Goal: Find specific page/section: Find specific page/section

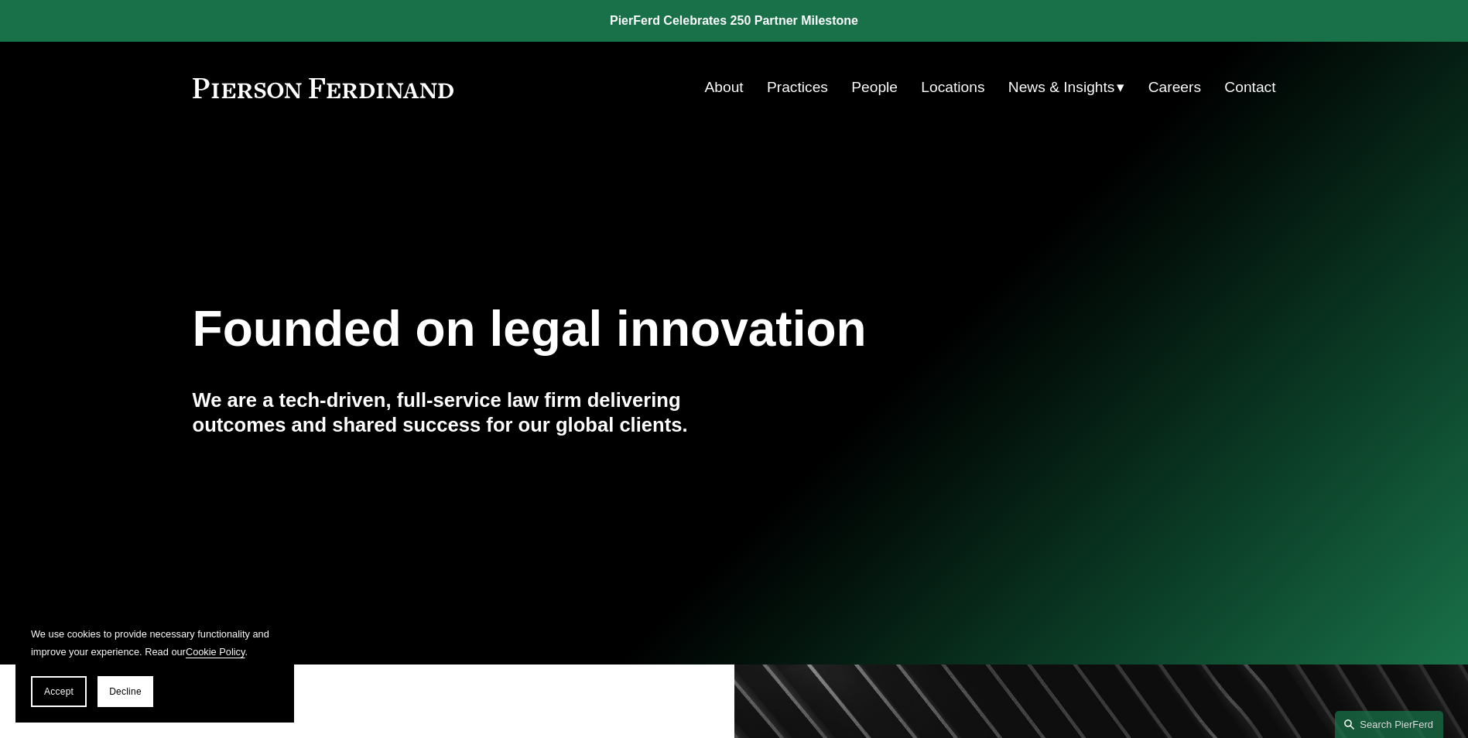
click at [940, 84] on link "Locations" at bounding box center [952, 87] width 63 height 29
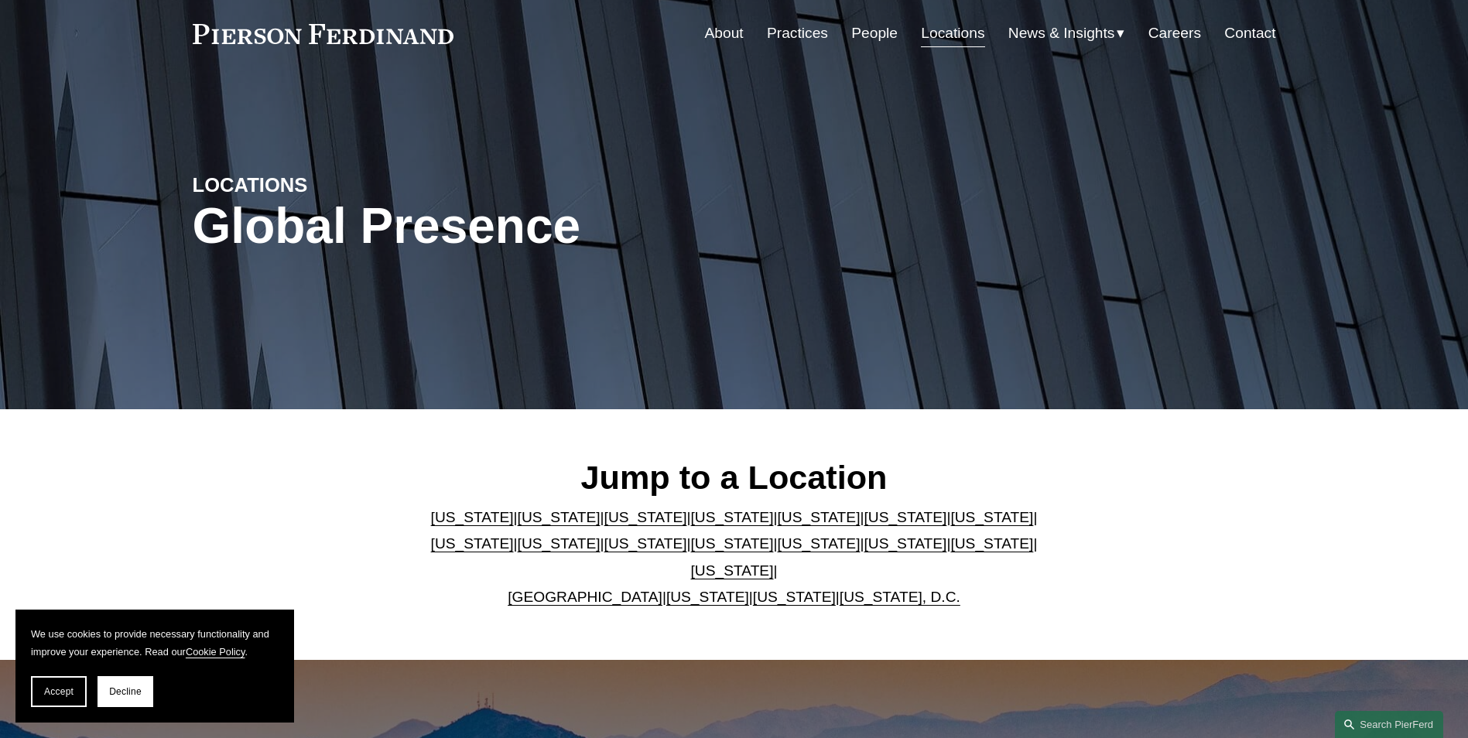
scroll to position [77, 0]
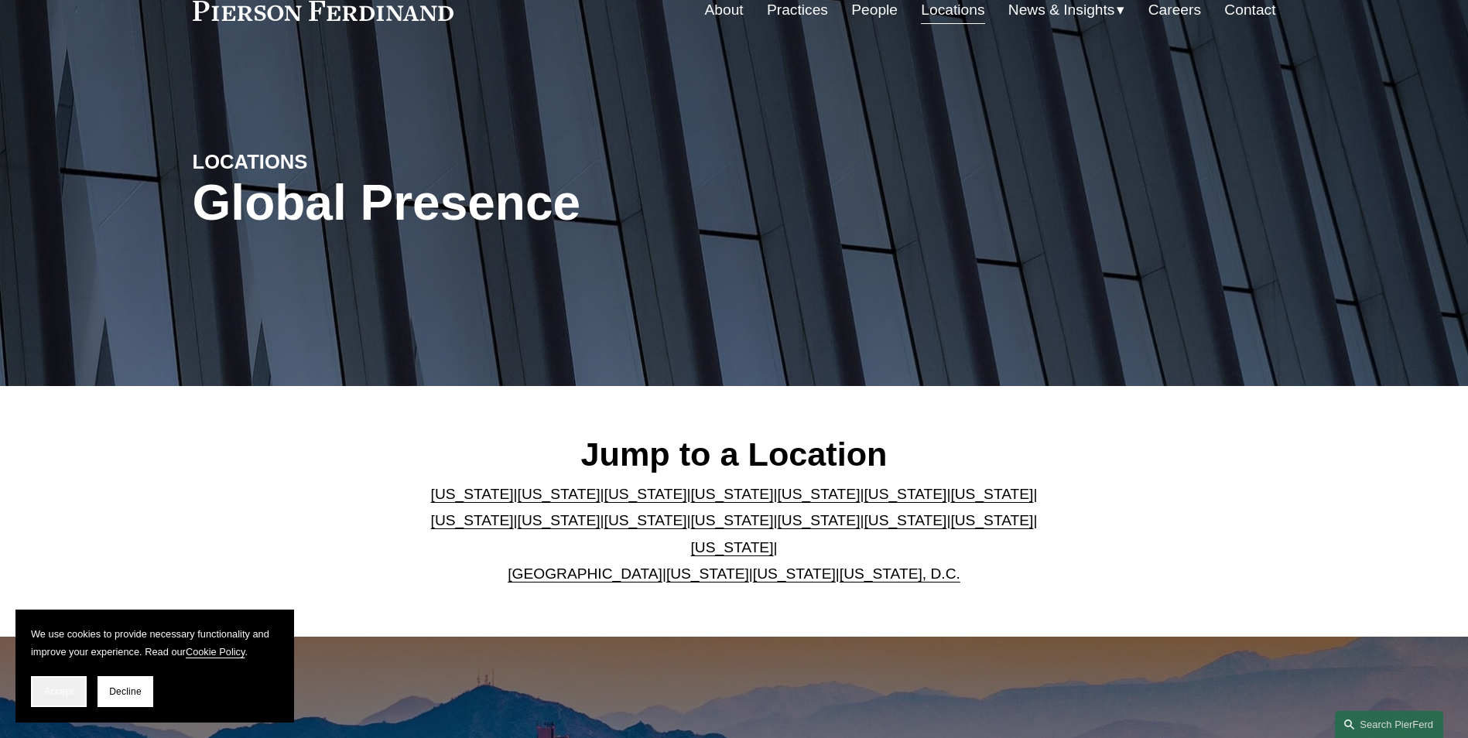
click at [67, 689] on span "Accept" at bounding box center [58, 691] width 29 height 11
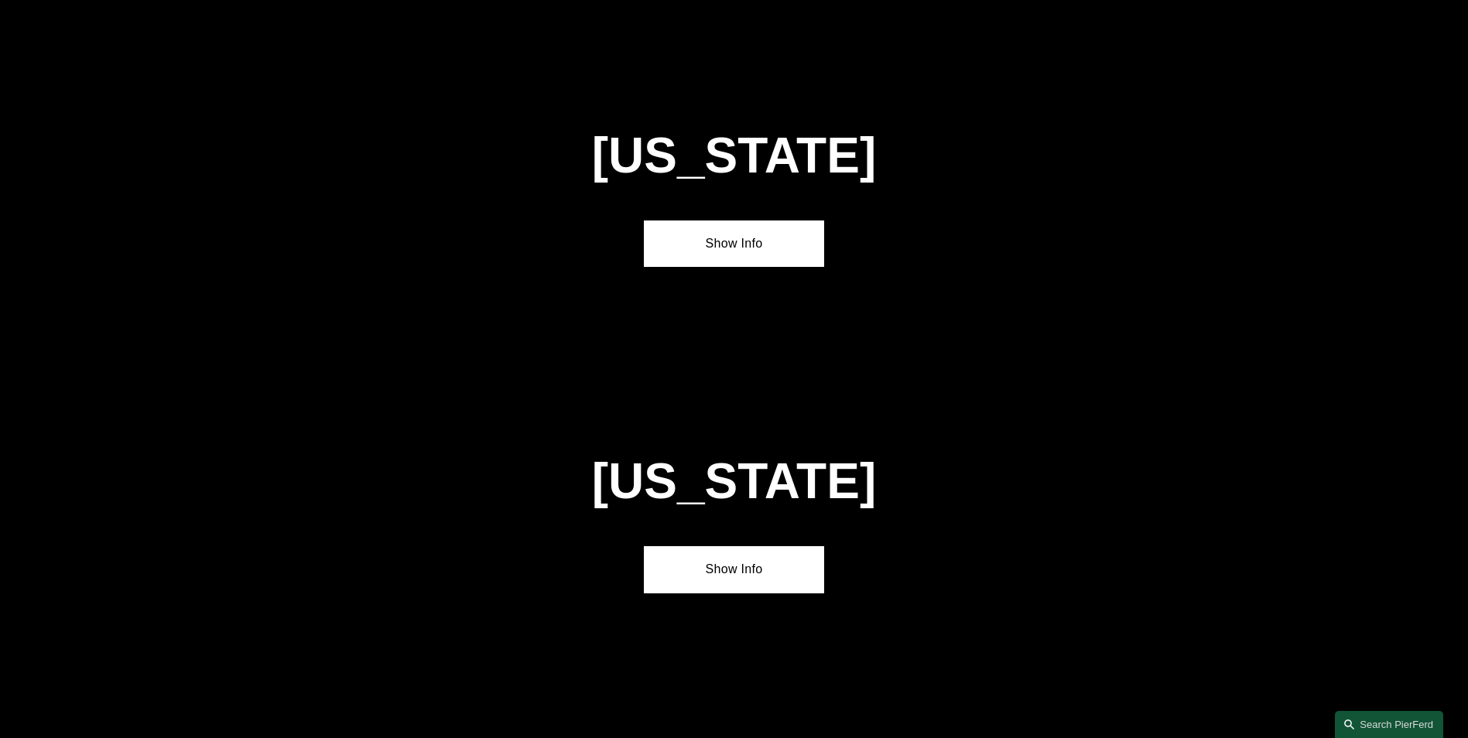
scroll to position [3405, 0]
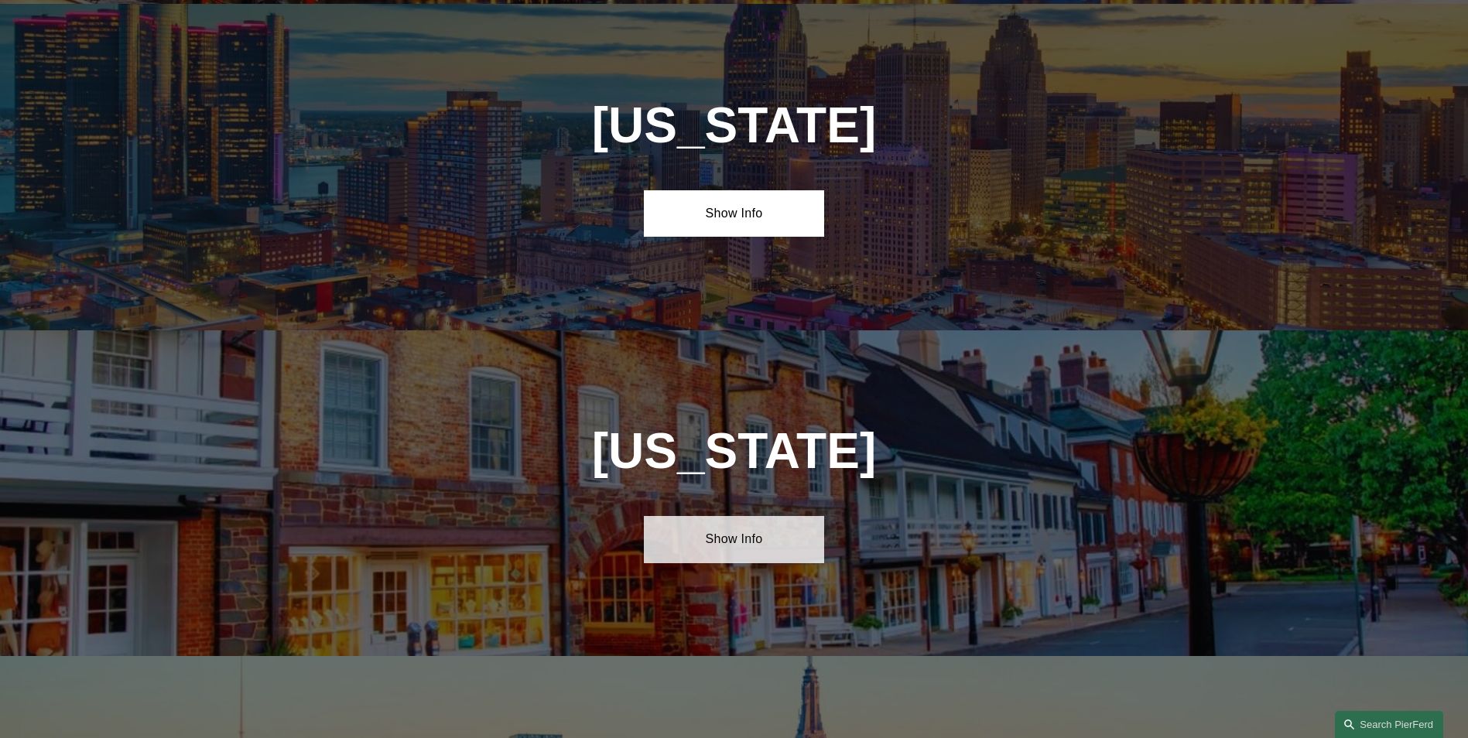
click at [705, 516] on link "Show Info" at bounding box center [734, 539] width 180 height 46
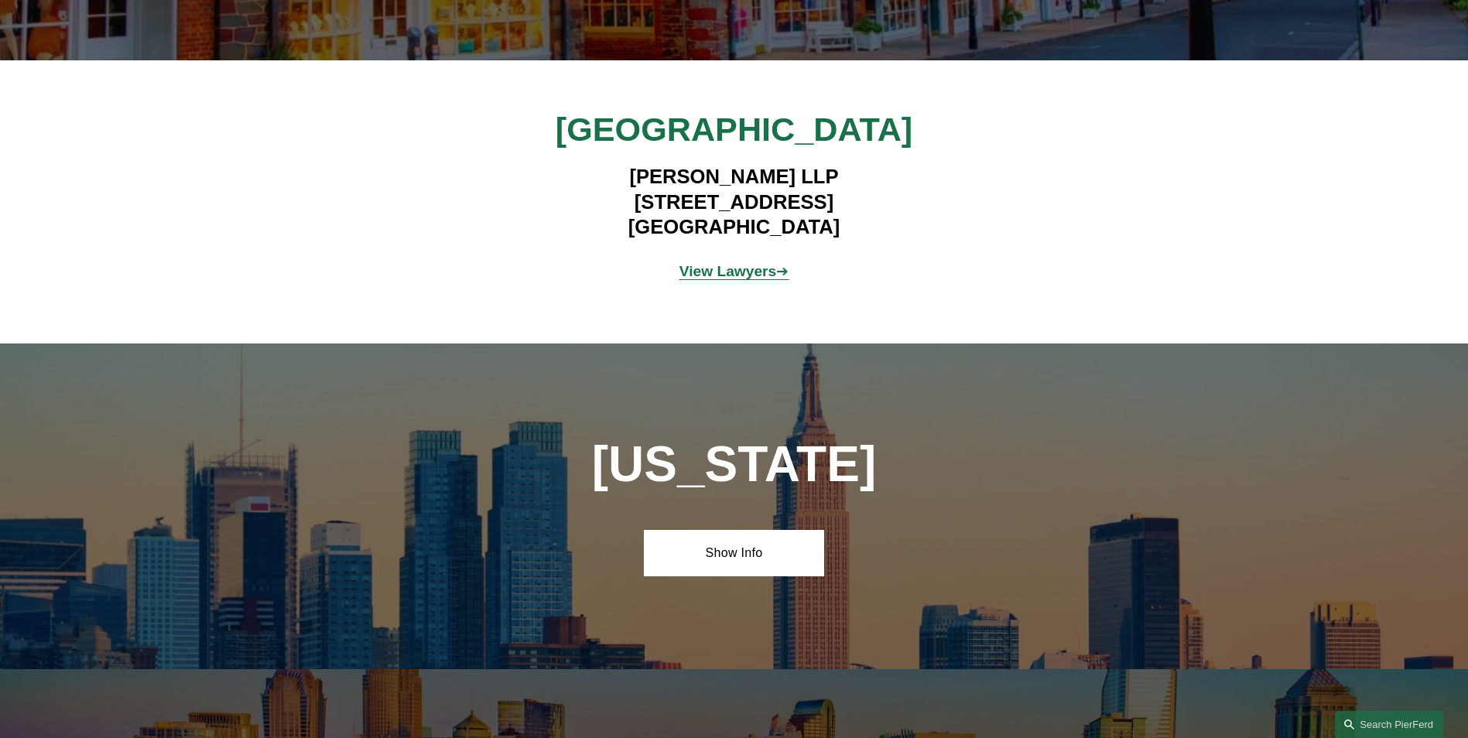
scroll to position [4179, 0]
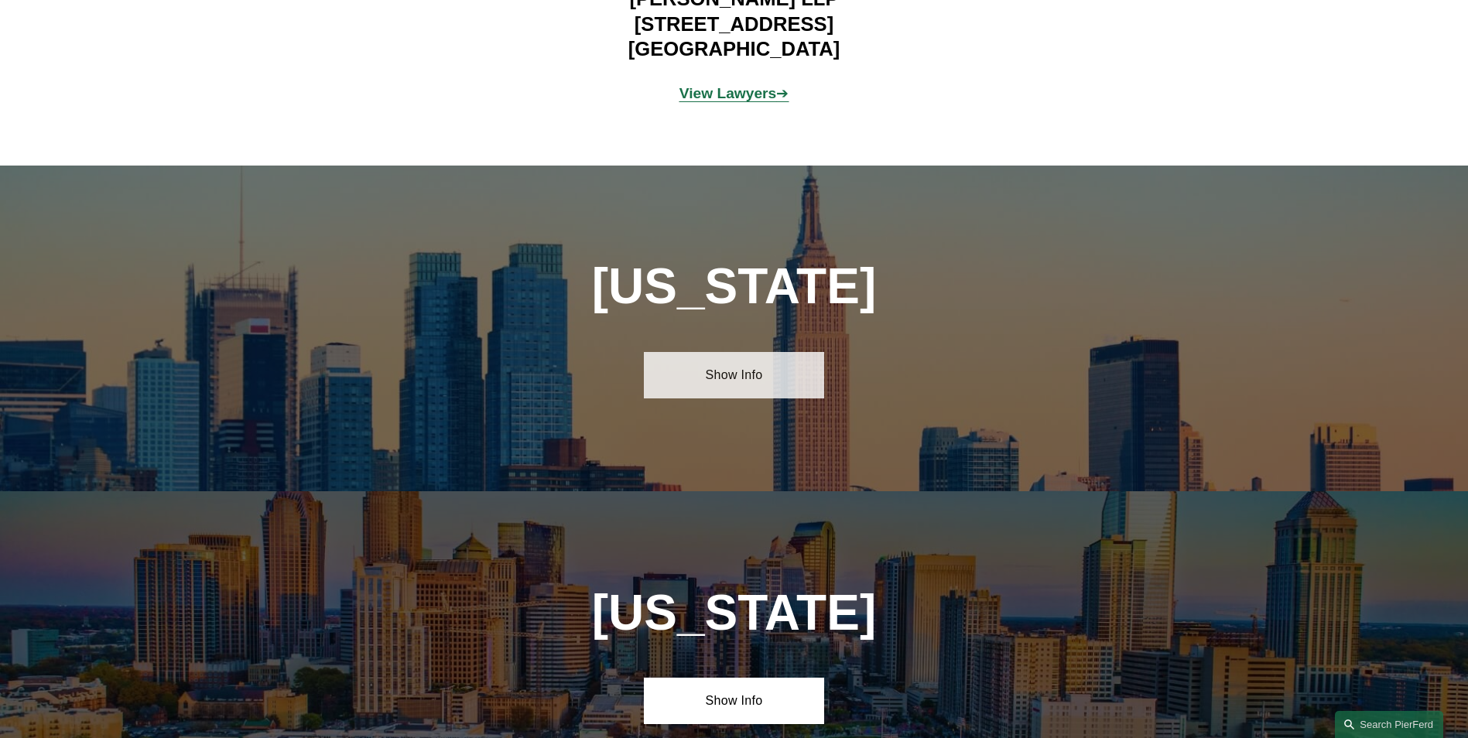
click at [773, 352] on link "Show Info" at bounding box center [734, 375] width 180 height 46
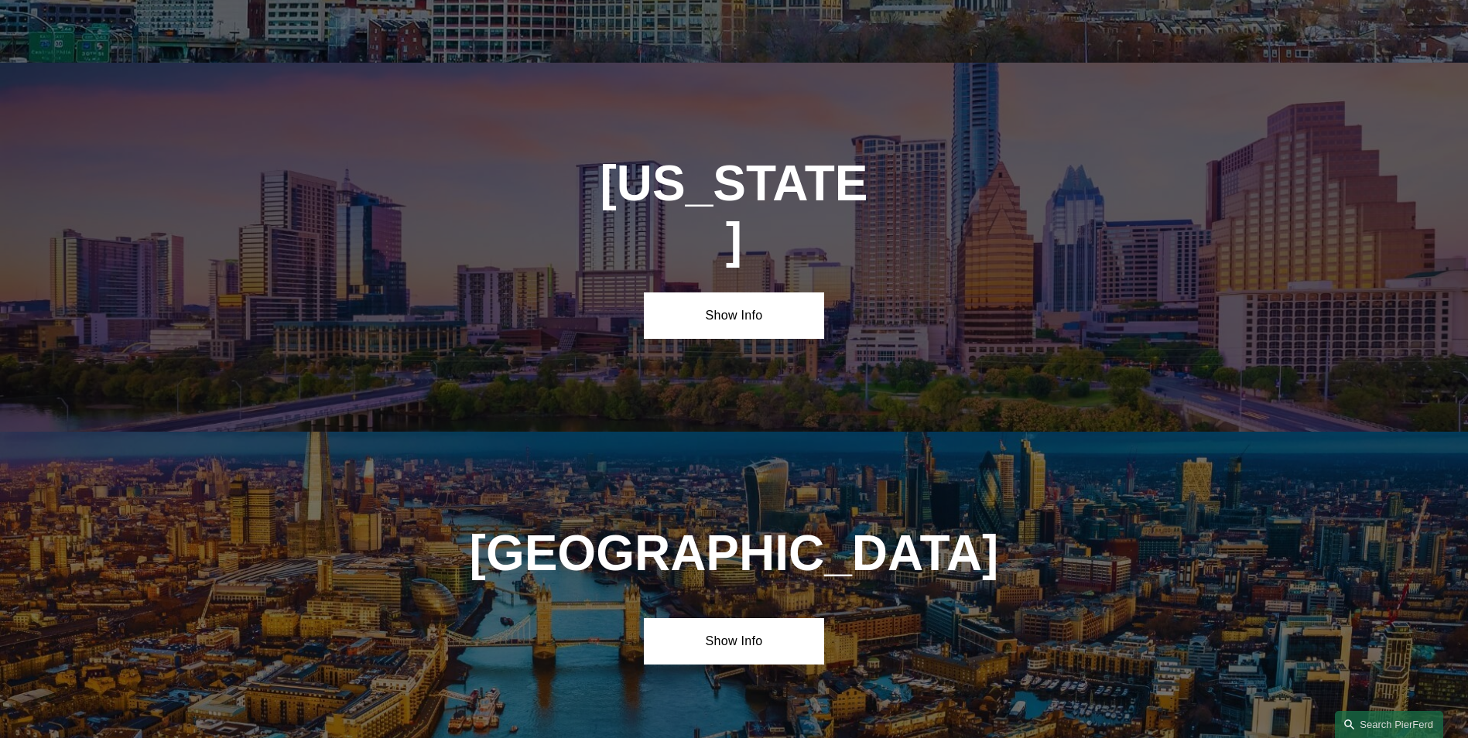
scroll to position [6036, 0]
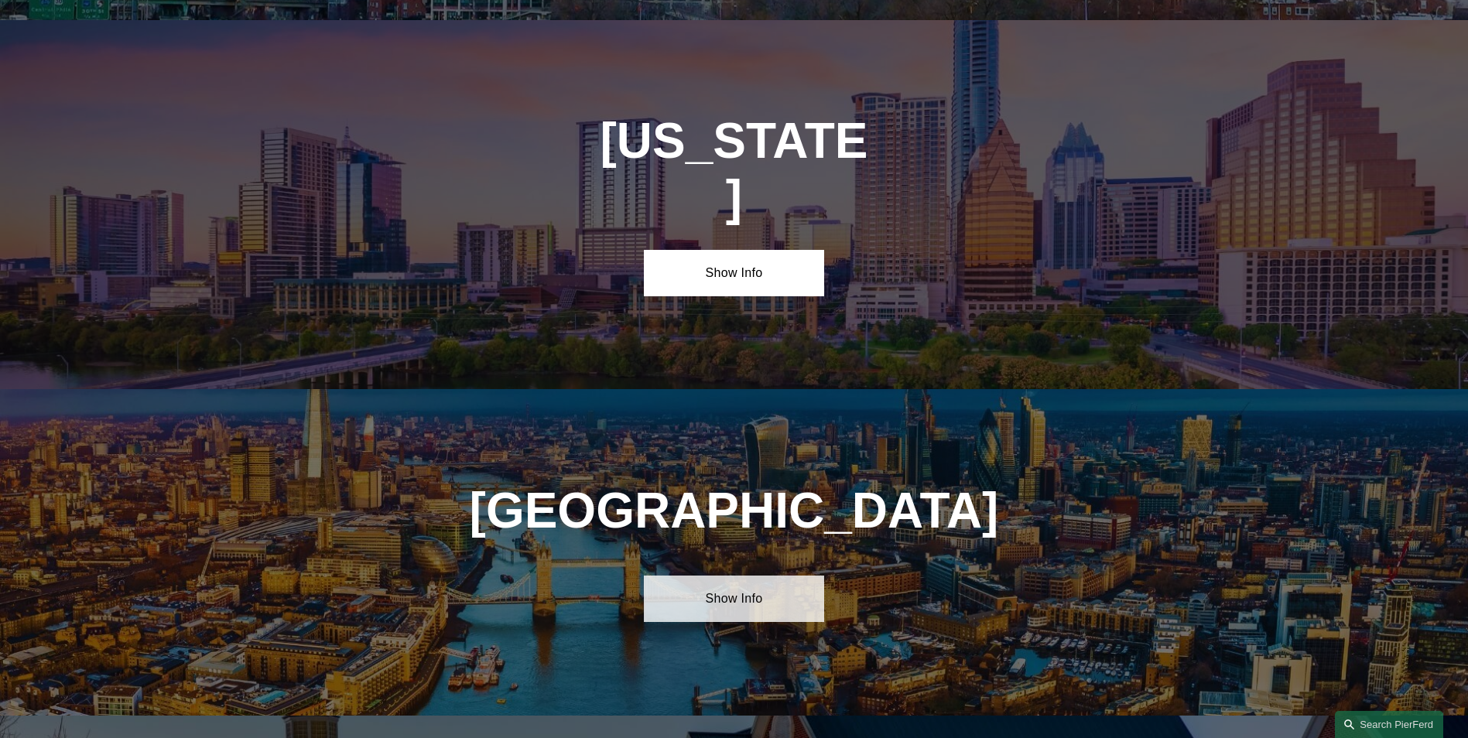
click at [738, 576] on link "Show Info" at bounding box center [734, 599] width 180 height 46
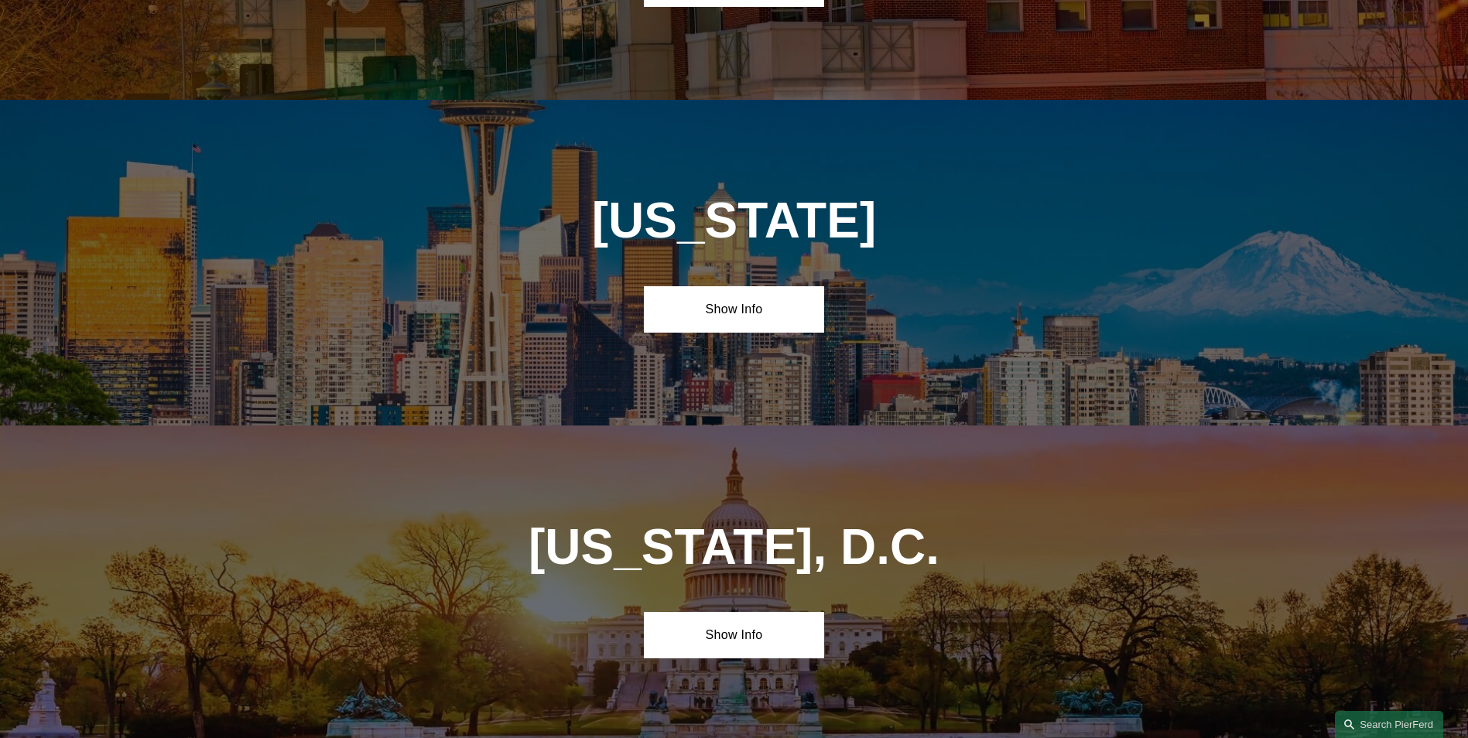
scroll to position [7275, 0]
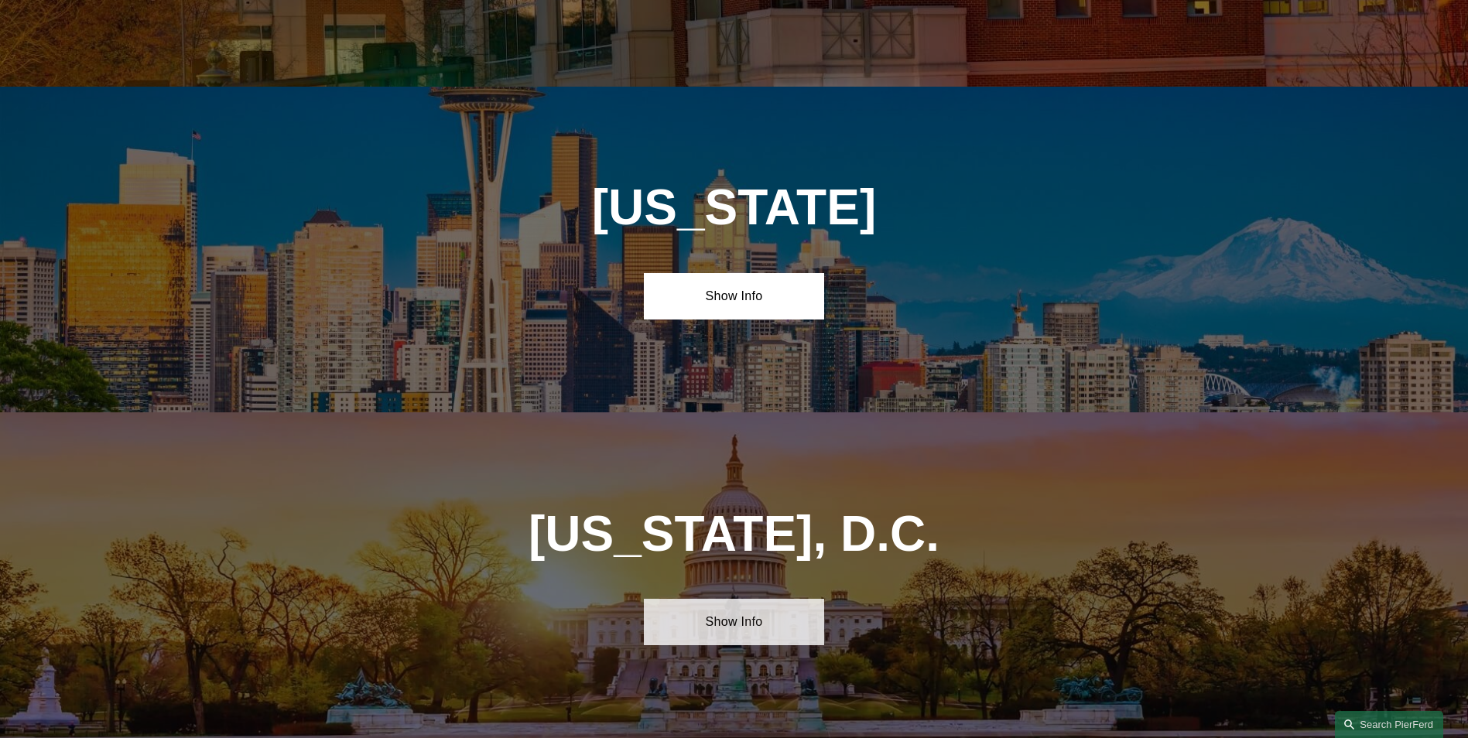
click at [756, 599] on link "Show Info" at bounding box center [734, 622] width 180 height 46
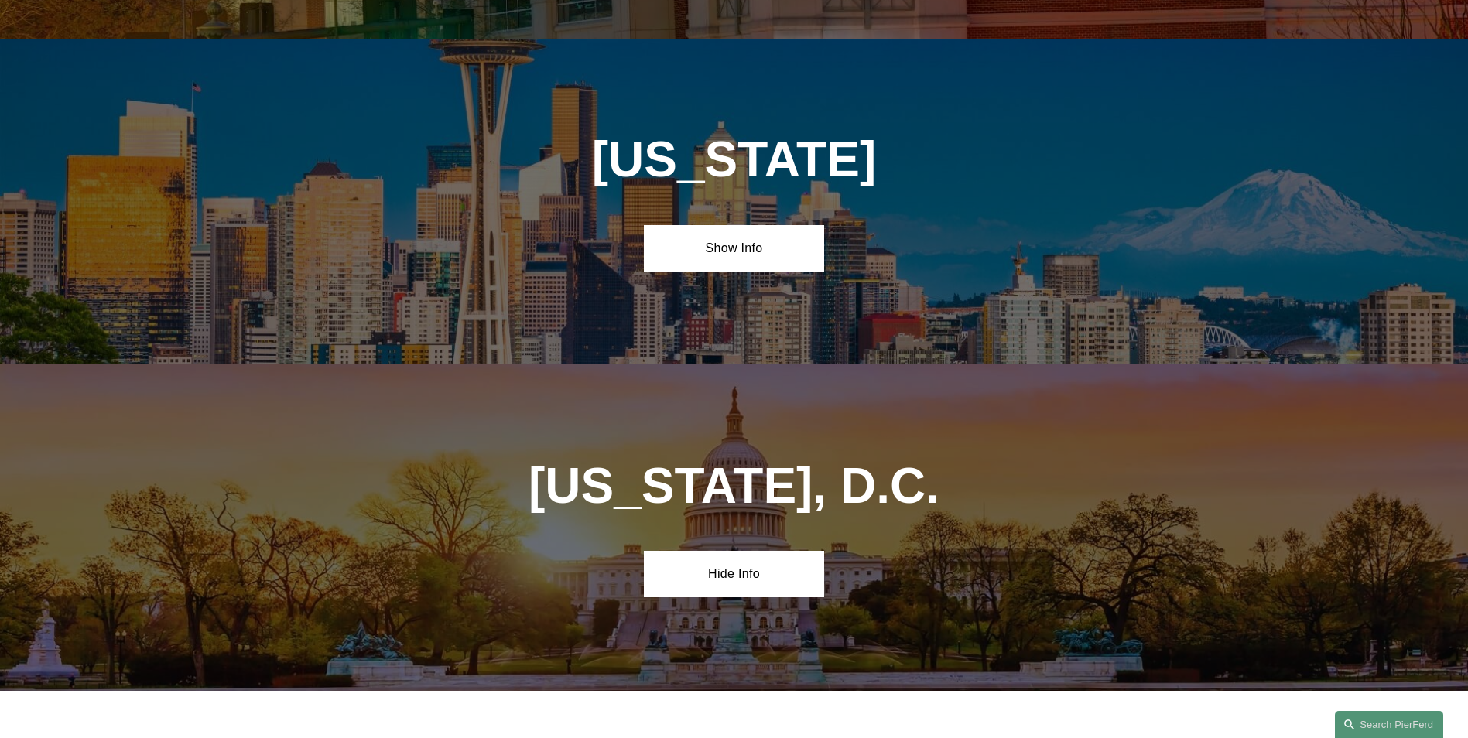
scroll to position [7082, 0]
